Goal: Information Seeking & Learning: Learn about a topic

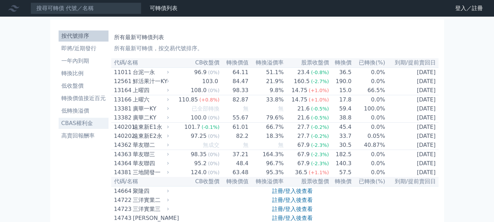
click at [94, 124] on li "CBAS權利金" at bounding box center [84, 123] width 50 height 8
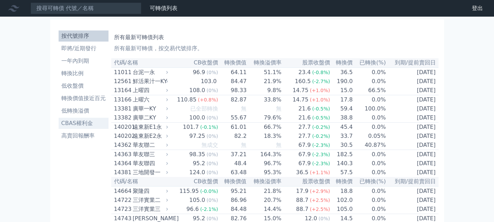
click at [69, 122] on li "CBAS權利金" at bounding box center [84, 123] width 50 height 8
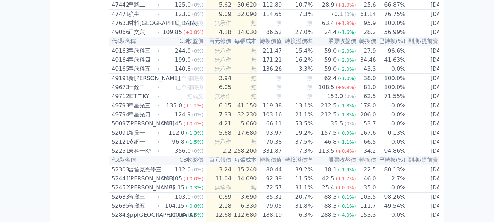
scroll to position [2047, 0]
